Goal: Task Accomplishment & Management: Manage account settings

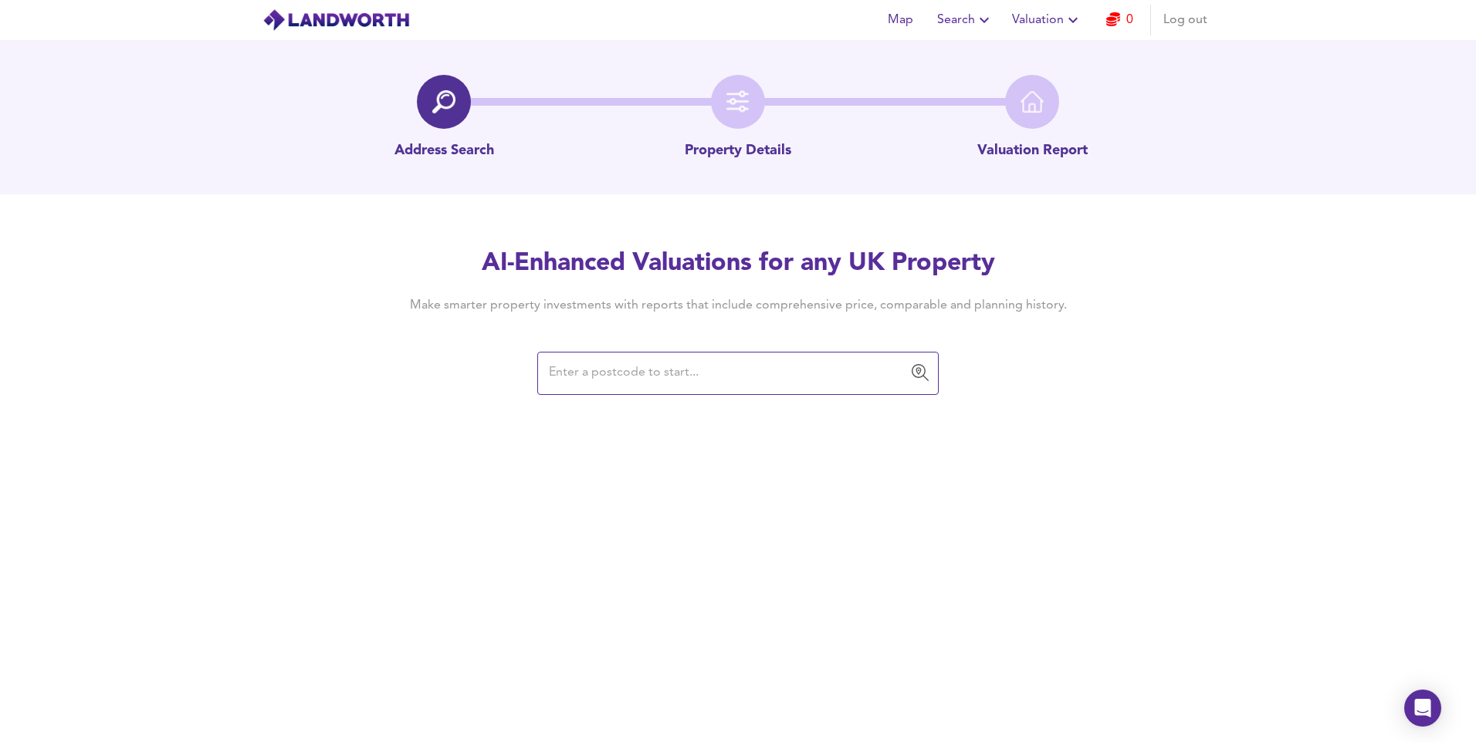
click at [1179, 20] on span "Log out" at bounding box center [1185, 20] width 44 height 22
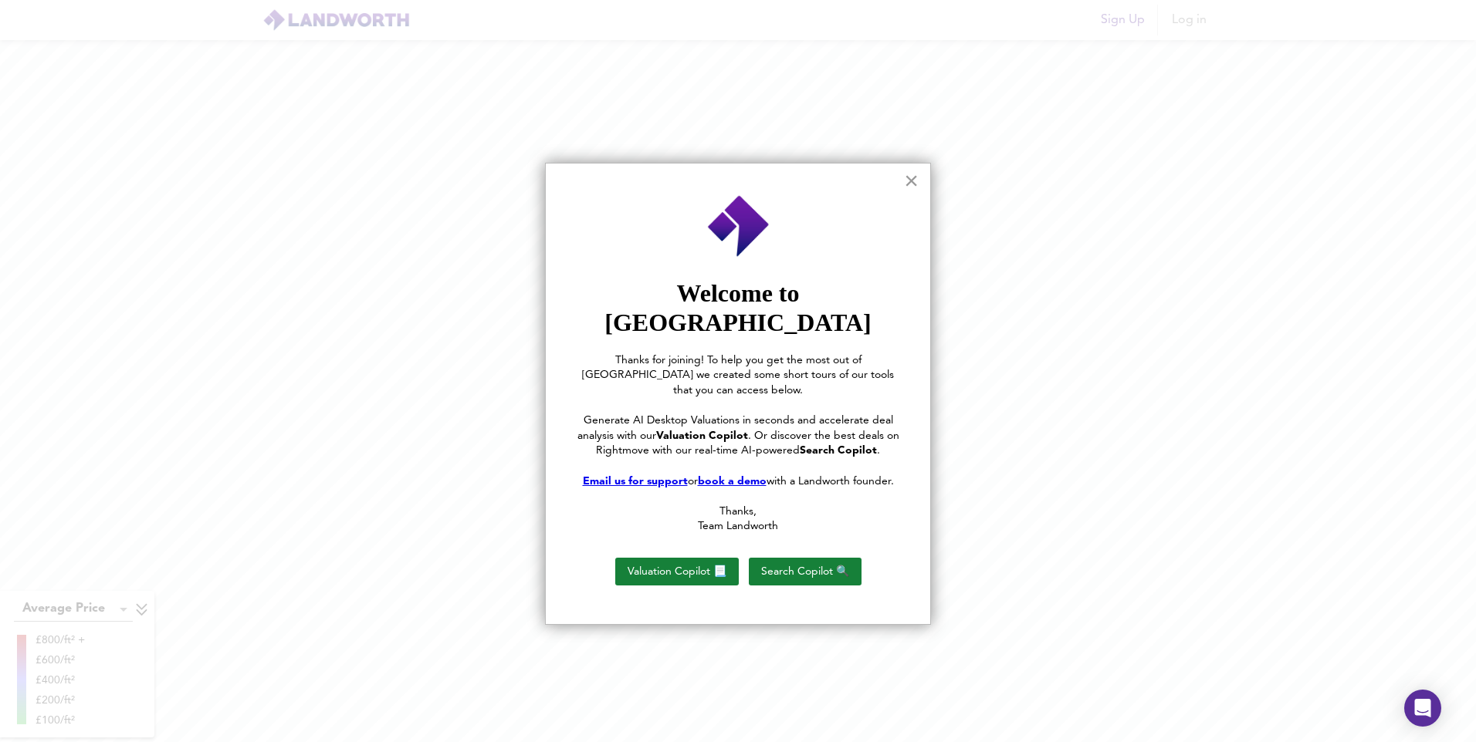
click at [911, 180] on button "×" at bounding box center [911, 180] width 15 height 25
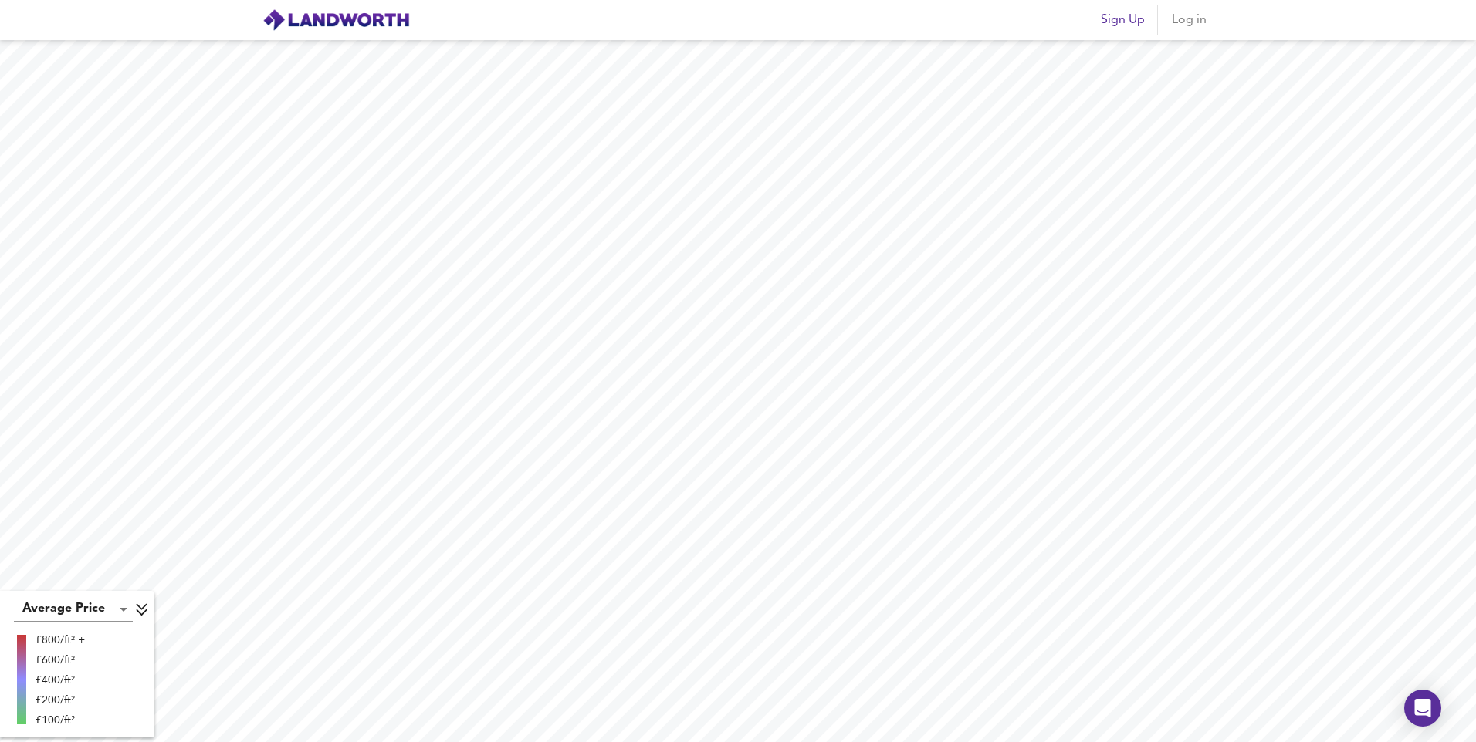
click at [1185, 16] on span "Log in" at bounding box center [1188, 20] width 37 height 22
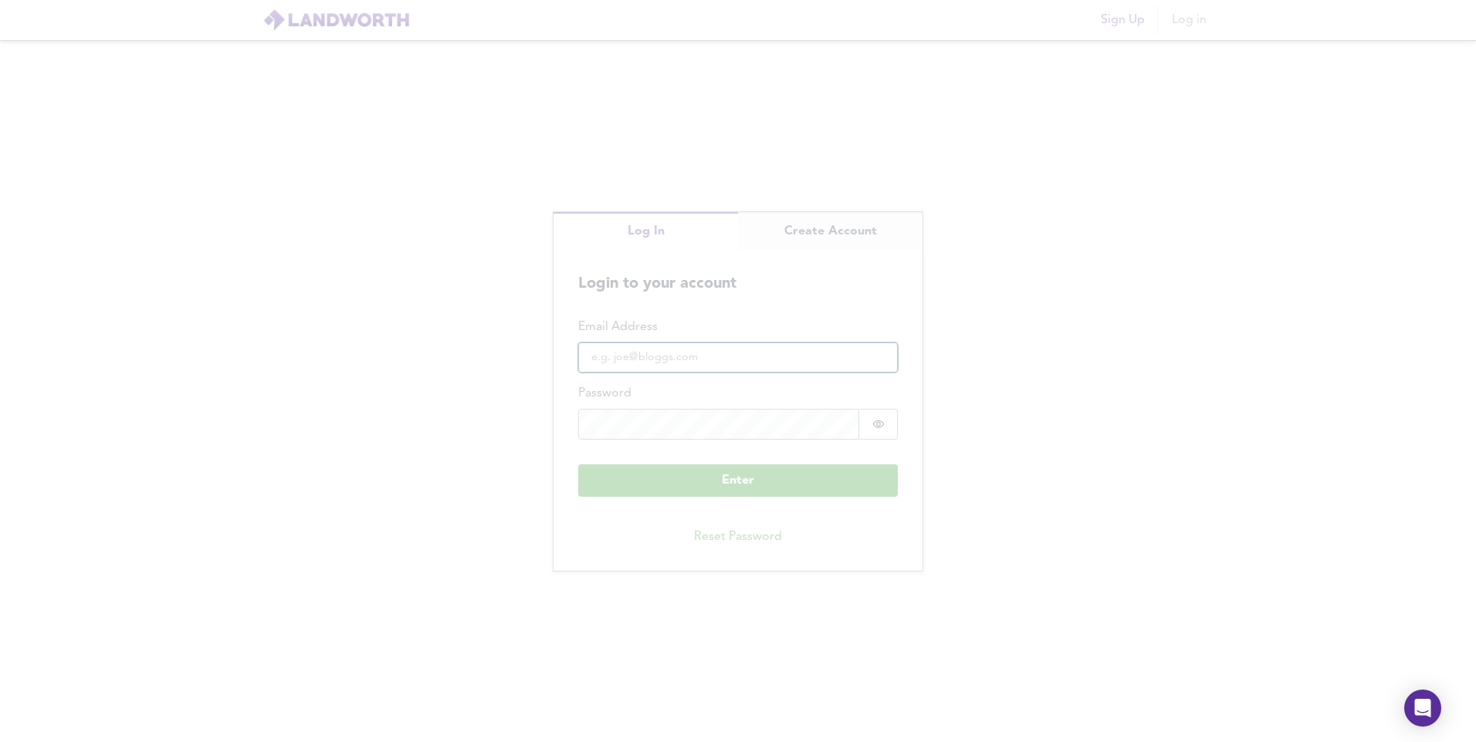
type input "[EMAIL_ADDRESS][DOMAIN_NAME]"
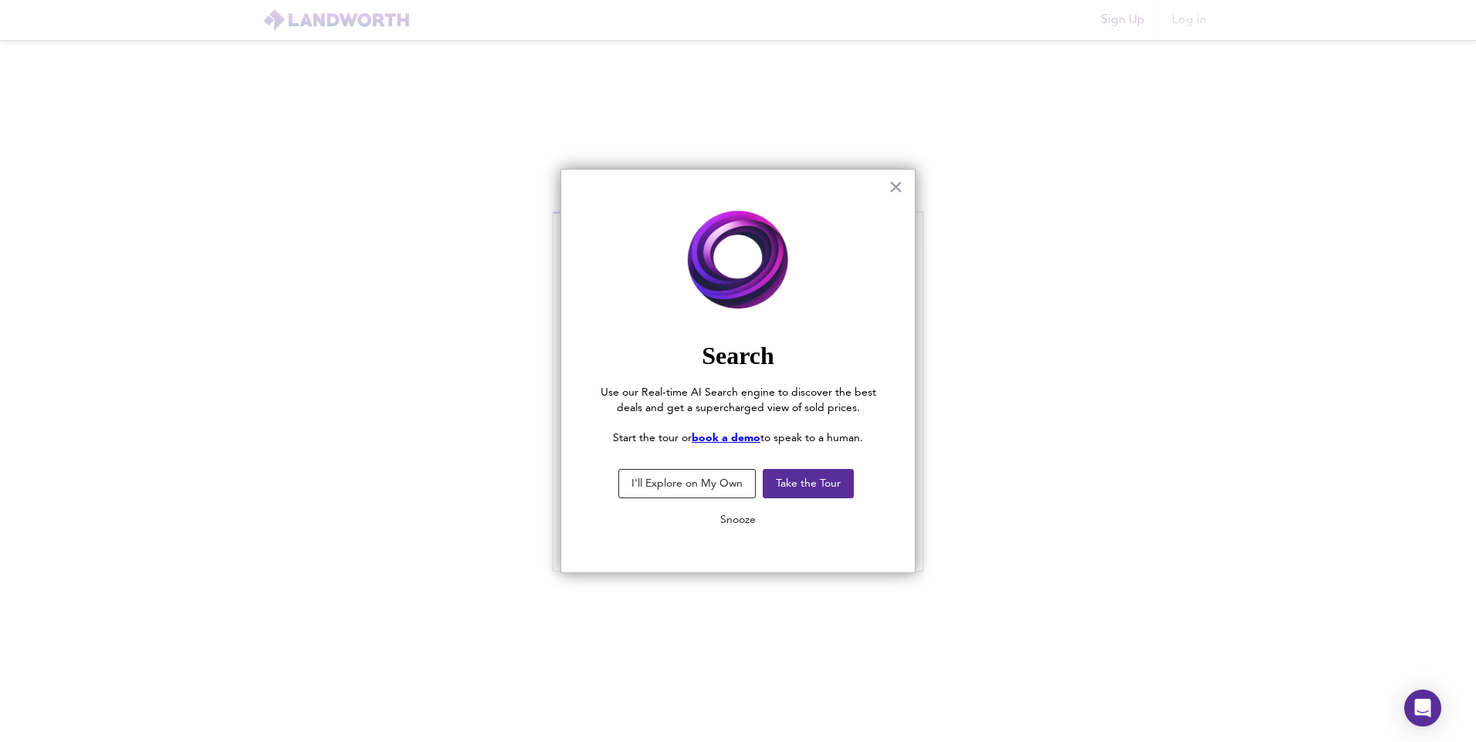
click at [739, 516] on button "Snooze" at bounding box center [738, 520] width 60 height 28
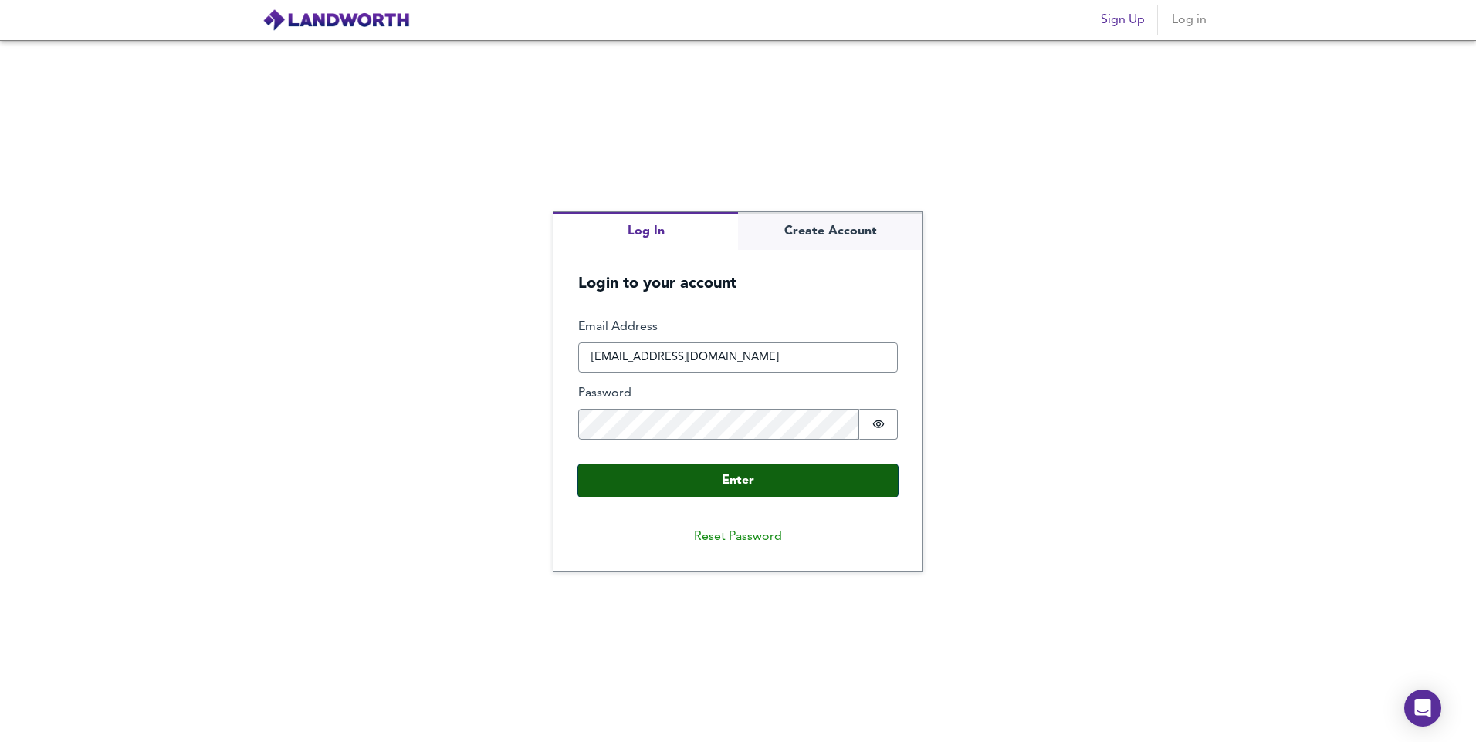
click at [739, 492] on button "Enter" at bounding box center [738, 481] width 320 height 32
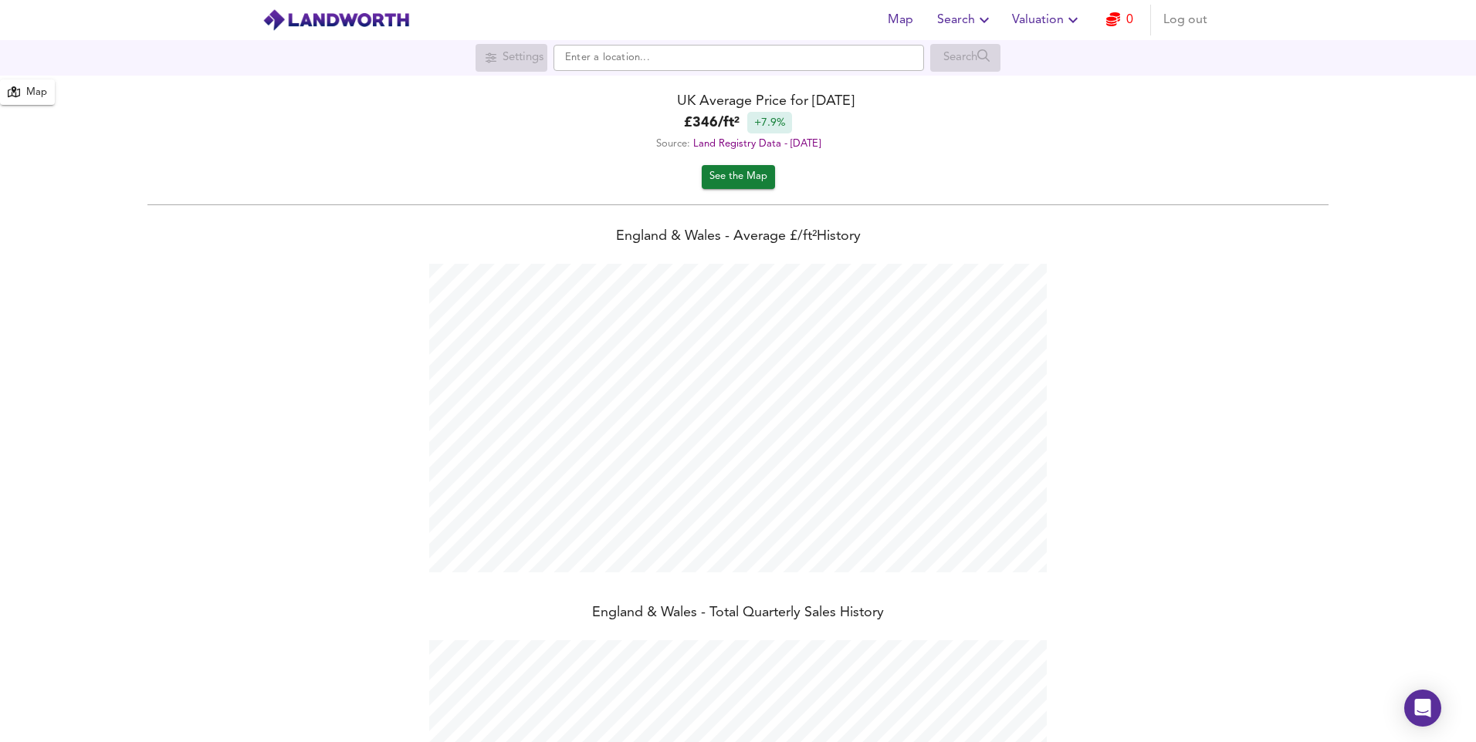
scroll to position [742, 1476]
click at [1185, 22] on span "Log out" at bounding box center [1185, 20] width 44 height 22
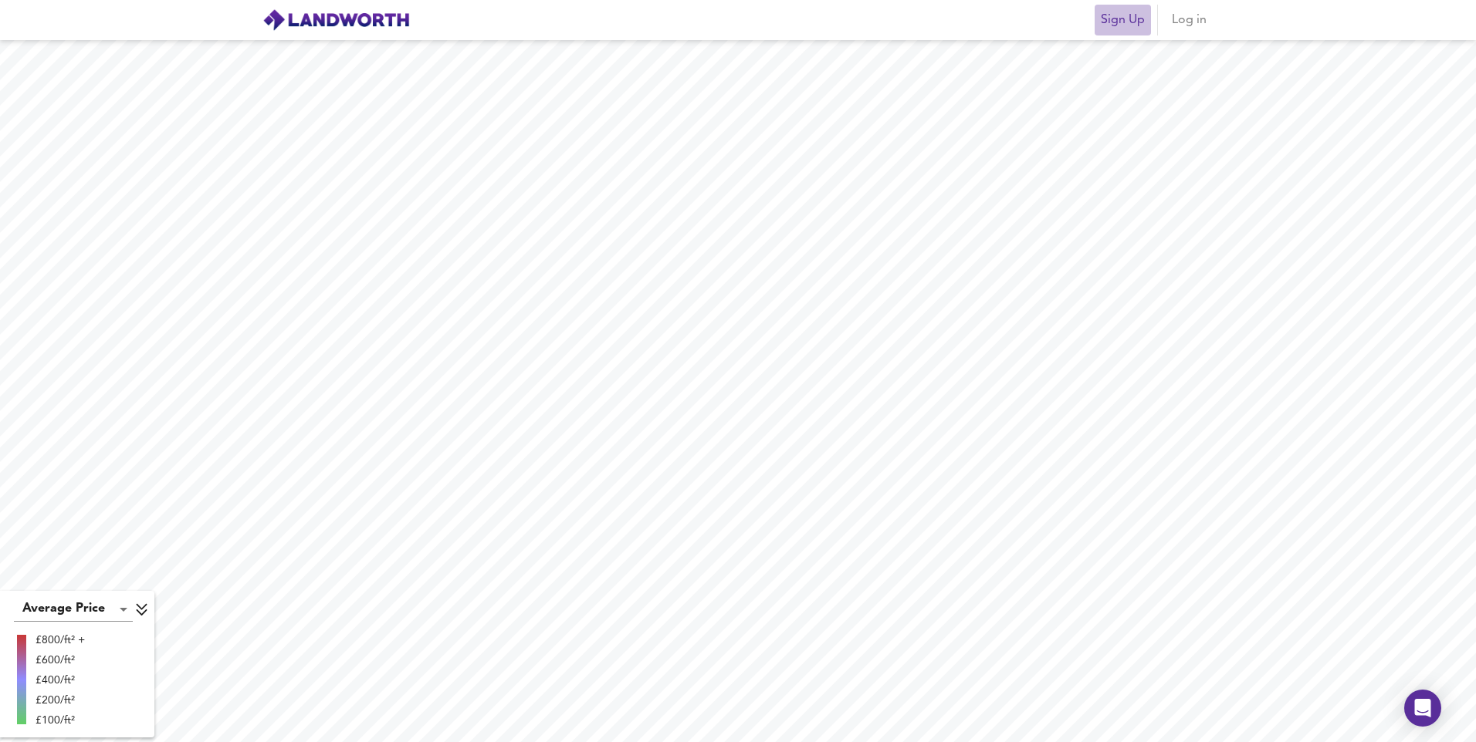
click at [1133, 23] on span "Sign Up" at bounding box center [1123, 20] width 44 height 22
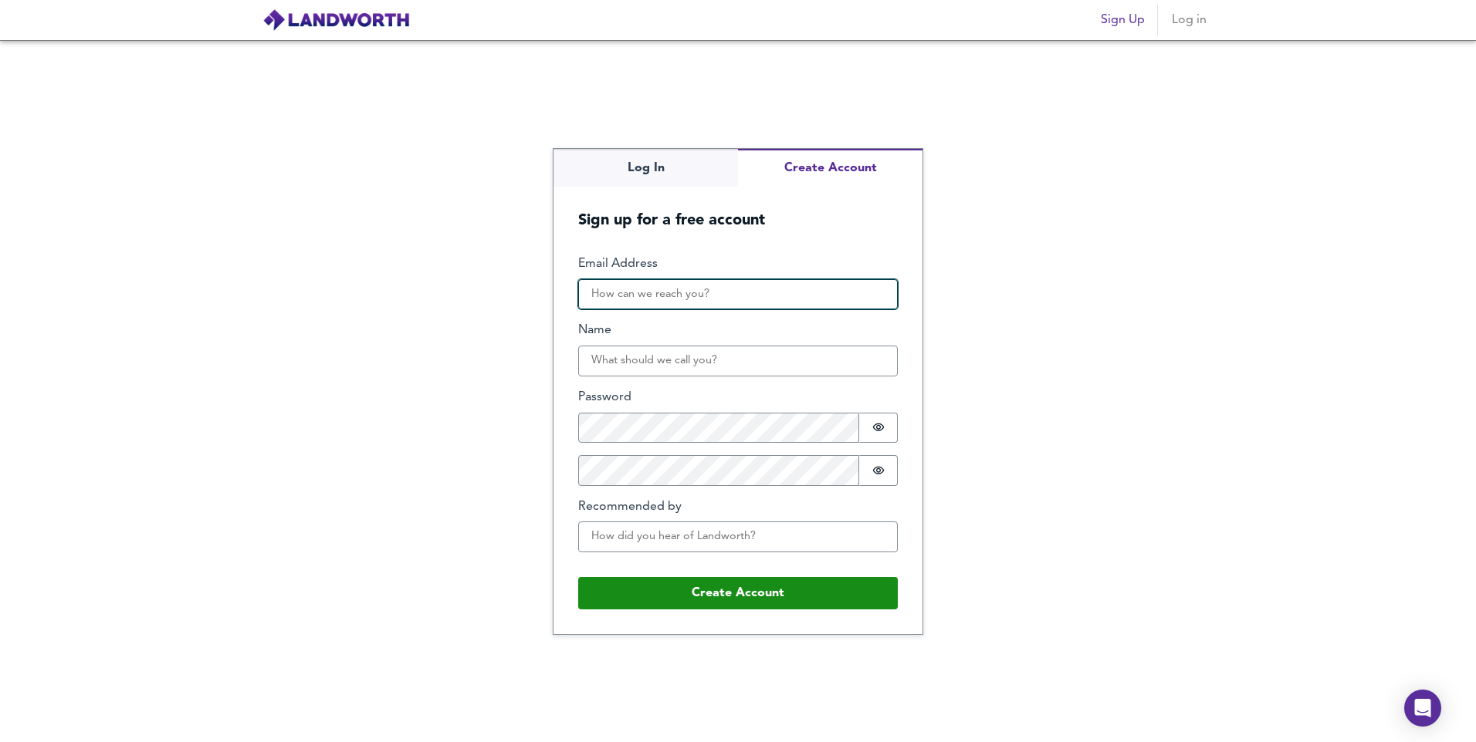
click at [692, 289] on input "Email Address" at bounding box center [738, 294] width 320 height 31
type input "vishal.joshilovespriyen@gmail.com"
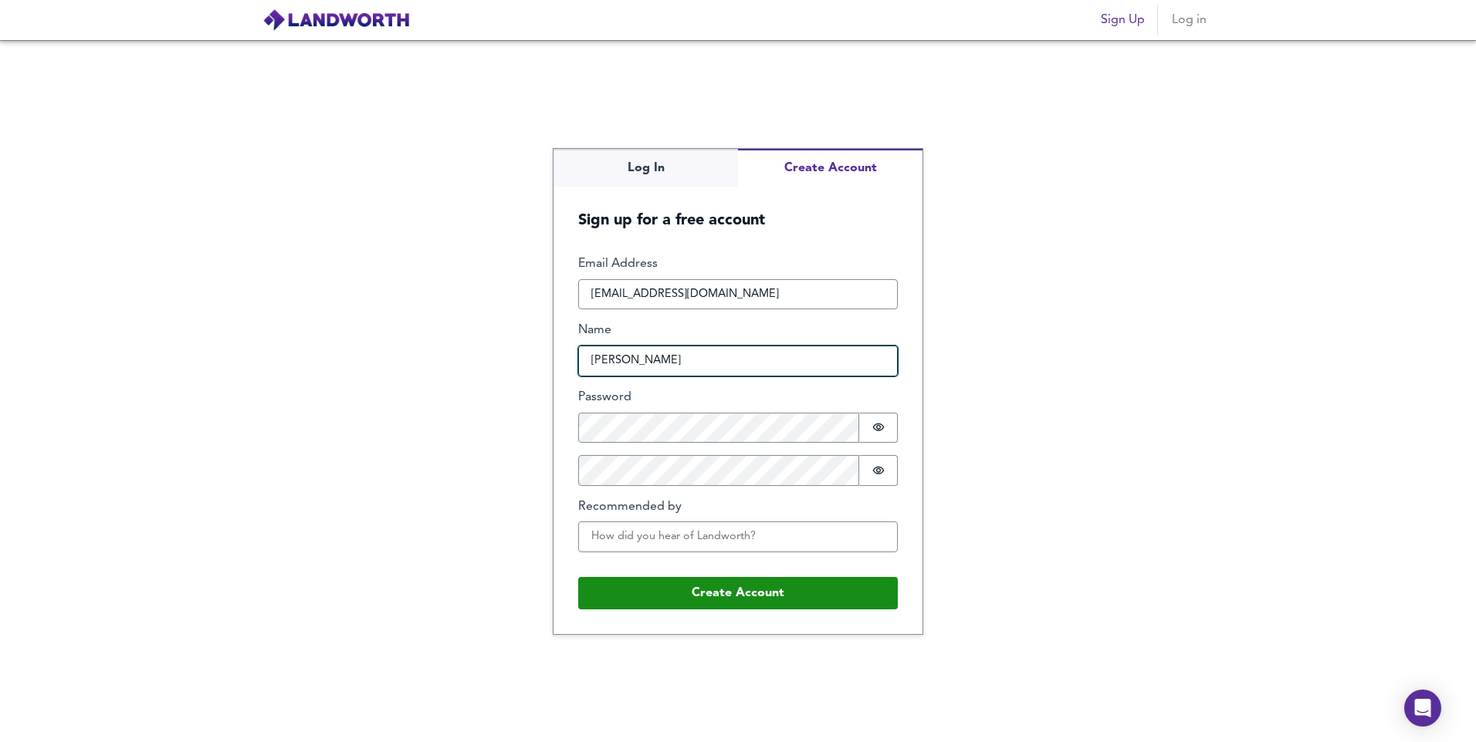
type input "Vishal Joshi"
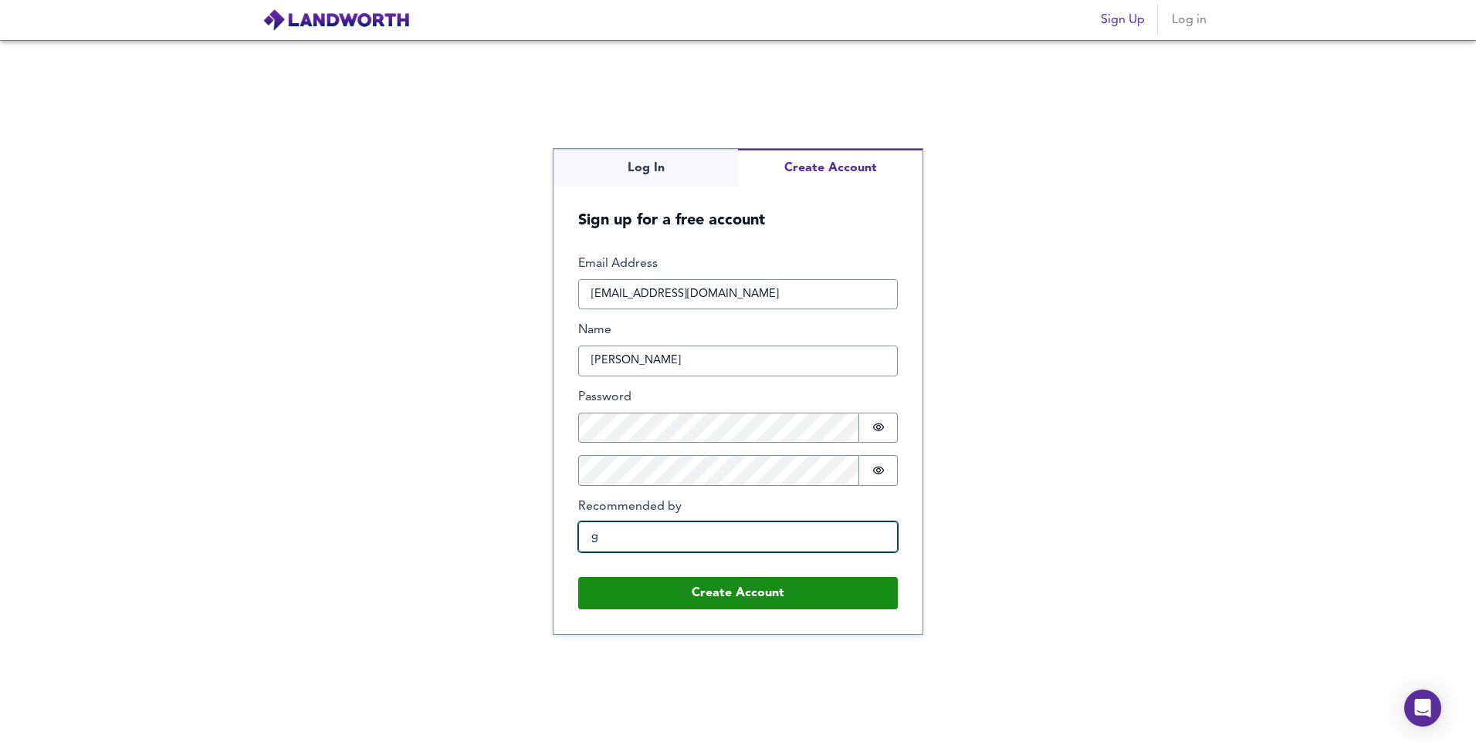
type input "google"
click at [578, 577] on button "Create Account" at bounding box center [738, 593] width 320 height 32
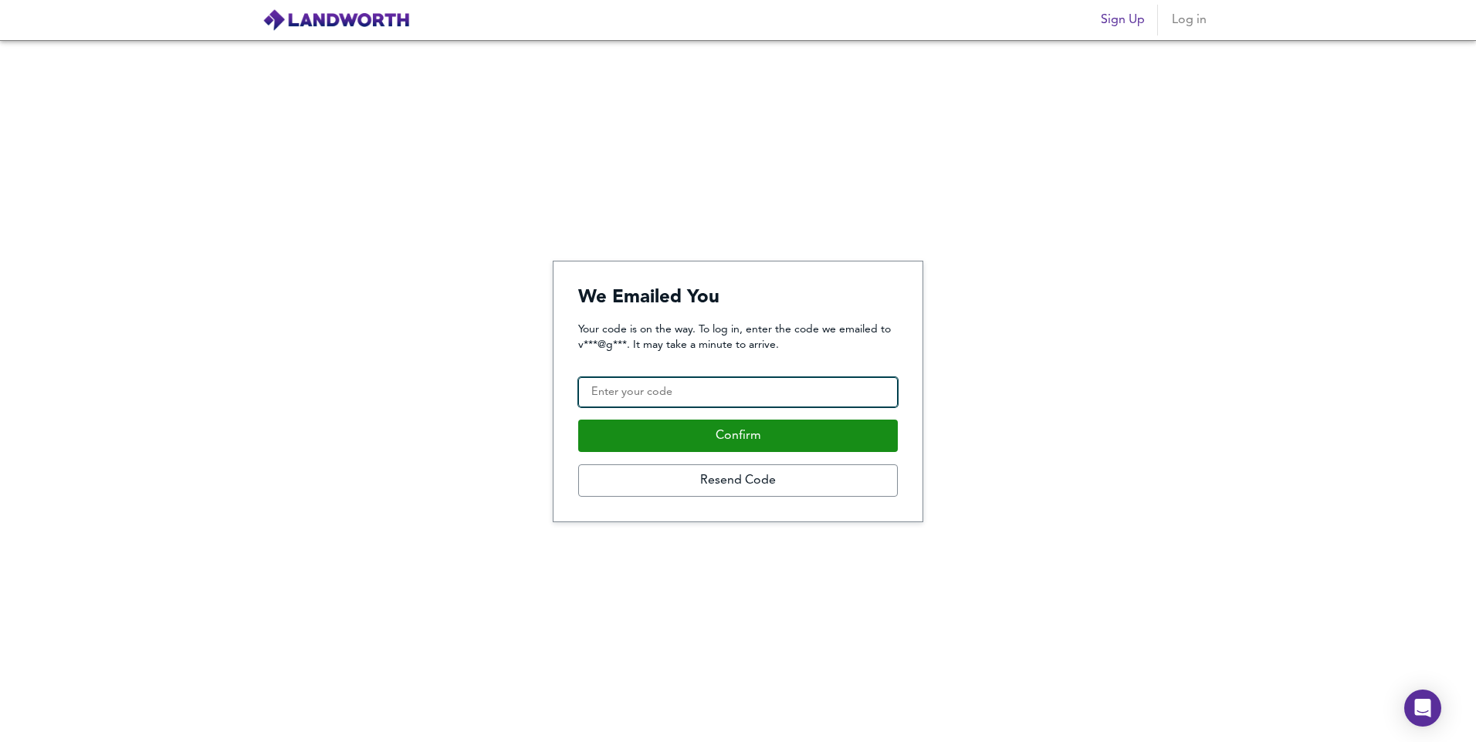
click at [781, 397] on input "Confirmation Code" at bounding box center [738, 392] width 320 height 31
type input "479867"
click at [578, 420] on button "Confirm" at bounding box center [738, 436] width 320 height 32
